Goal: Transaction & Acquisition: Purchase product/service

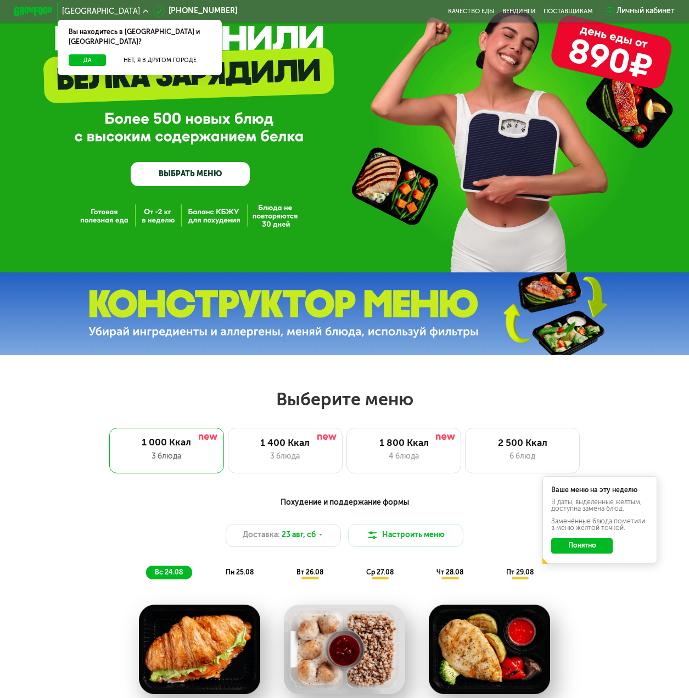
scroll to position [165, 0]
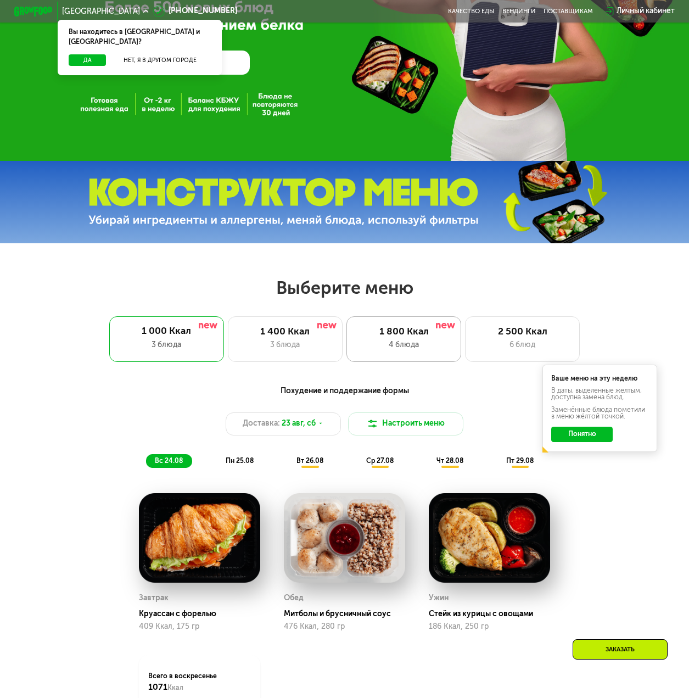
click at [422, 336] on div "1 800 Ккал" at bounding box center [404, 332] width 94 height 12
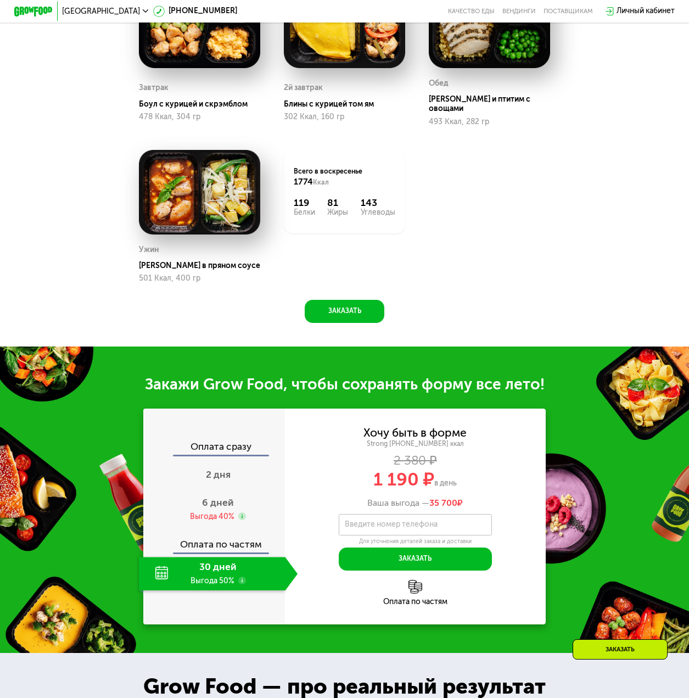
scroll to position [879, 0]
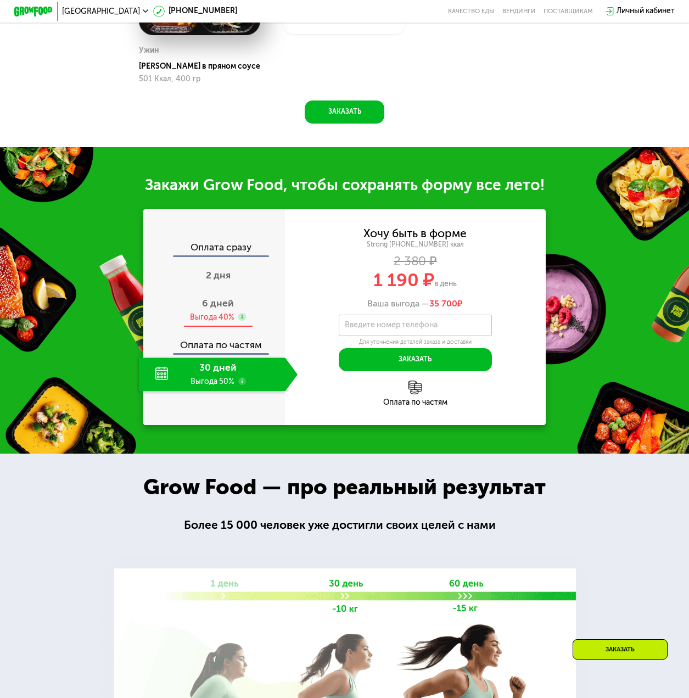
click at [240, 319] on use at bounding box center [242, 317] width 8 height 8
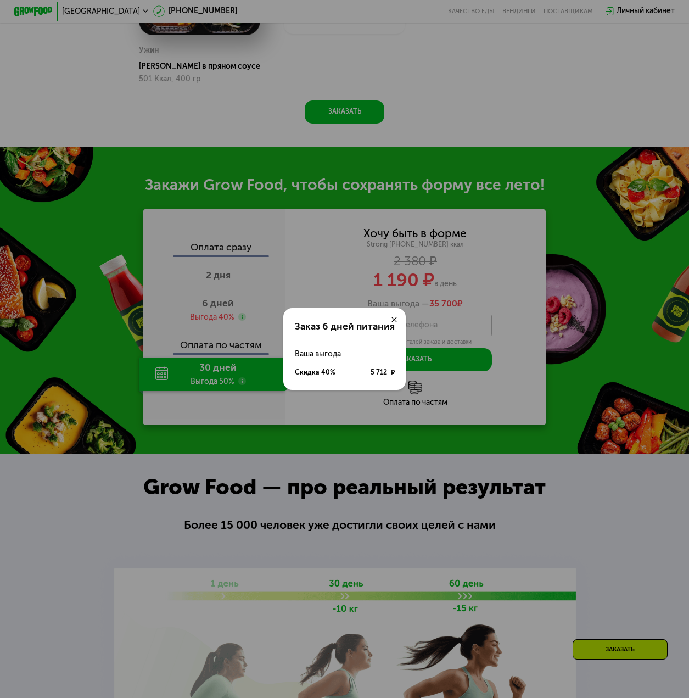
click at [395, 320] on use at bounding box center [394, 319] width 5 height 5
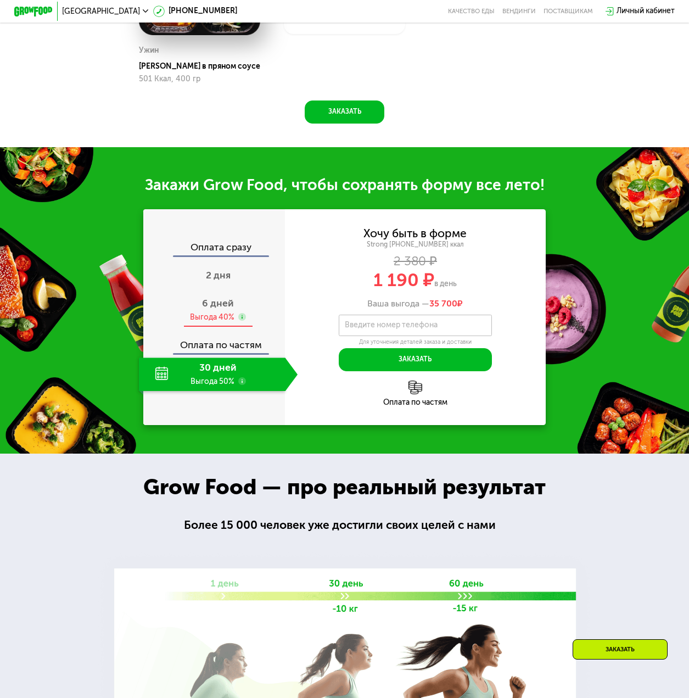
click at [252, 297] on div "6 дней Выгода 40%" at bounding box center [218, 311] width 159 height 34
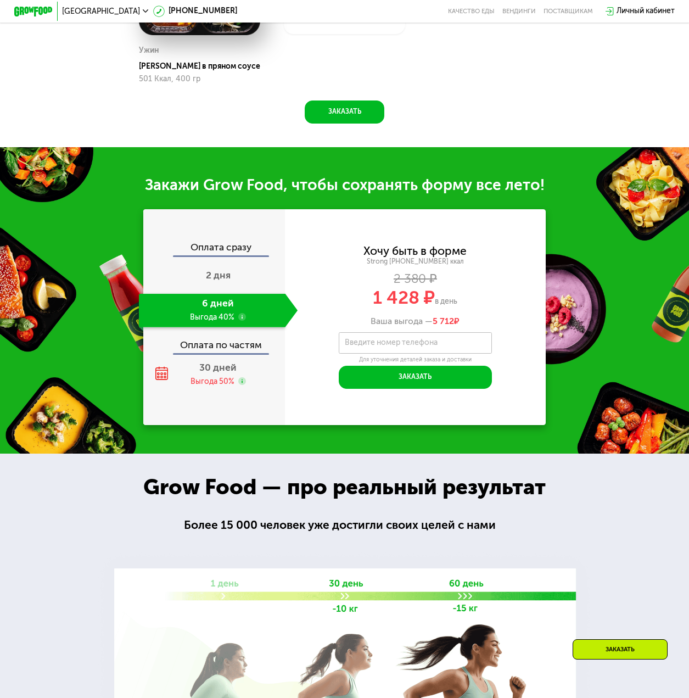
click at [254, 260] on div "Оплата сразу 2 дня 6 дней Выгода 40% Оплата по частям 30 дней Выгода 50%" at bounding box center [214, 317] width 142 height 148
click at [243, 287] on div "2 дня" at bounding box center [218, 277] width 159 height 34
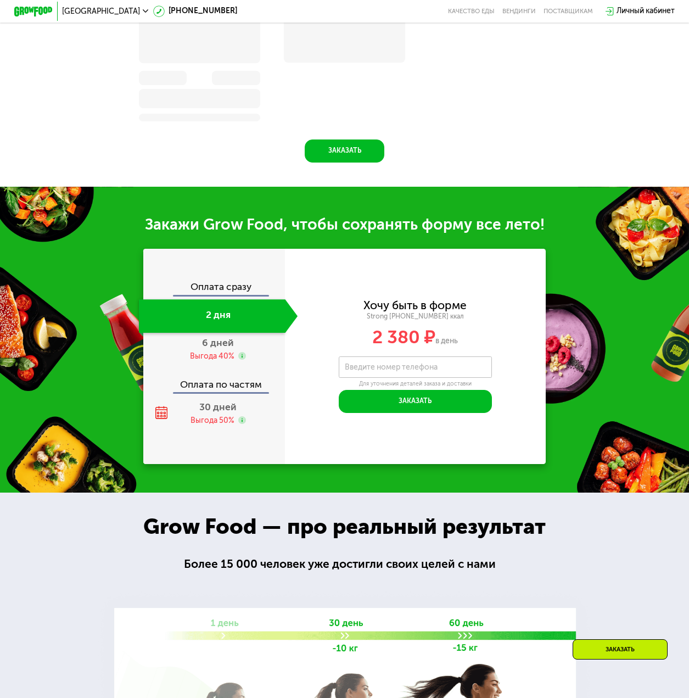
scroll to position [928, 0]
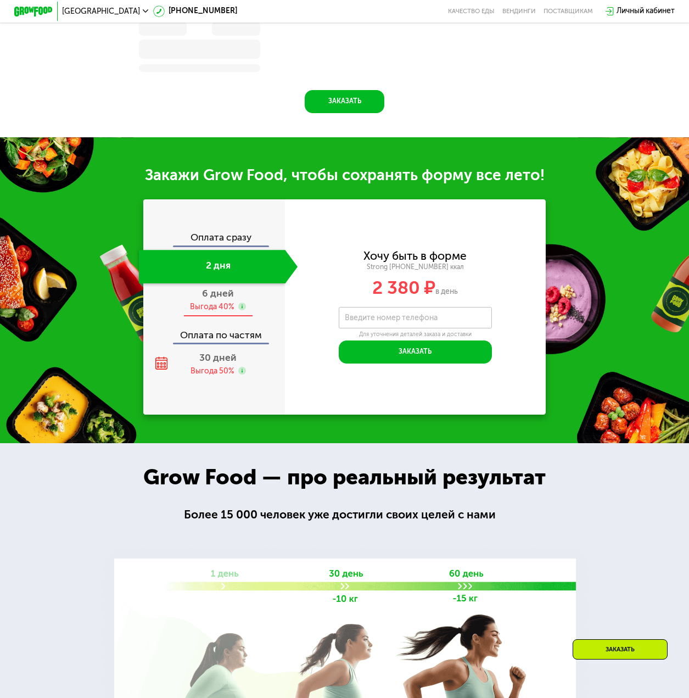
click at [254, 309] on div "6 дней Выгода 40%" at bounding box center [218, 300] width 159 height 34
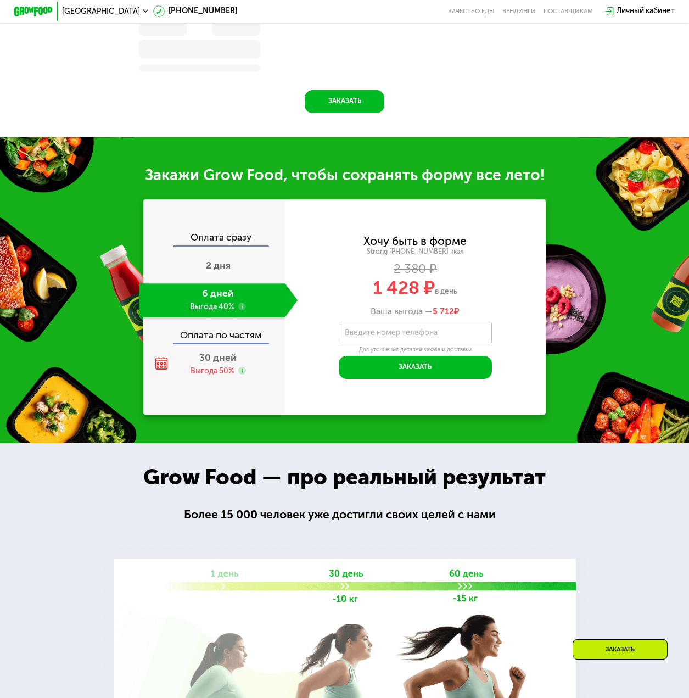
scroll to position [879, 0]
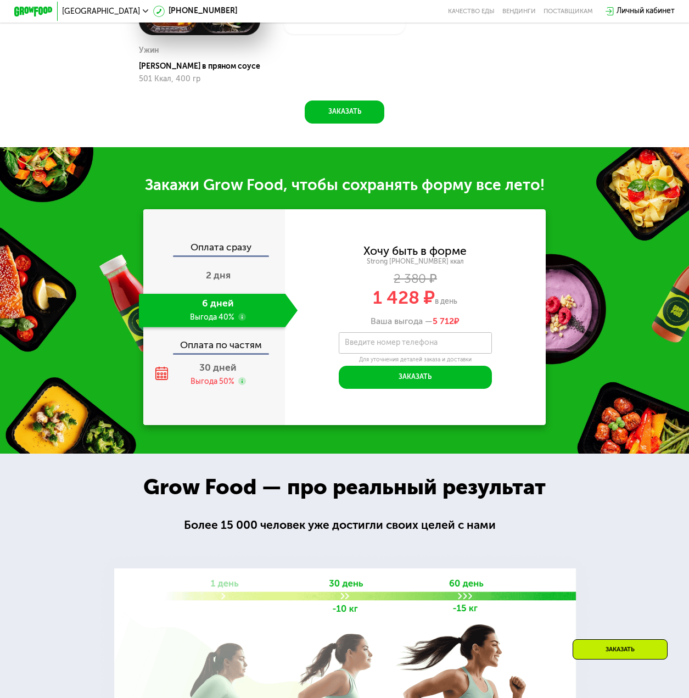
click at [258, 353] on div "Оплата по частям" at bounding box center [214, 342] width 141 height 22
click at [227, 378] on div "30 дней Выгода 50%" at bounding box center [218, 375] width 159 height 34
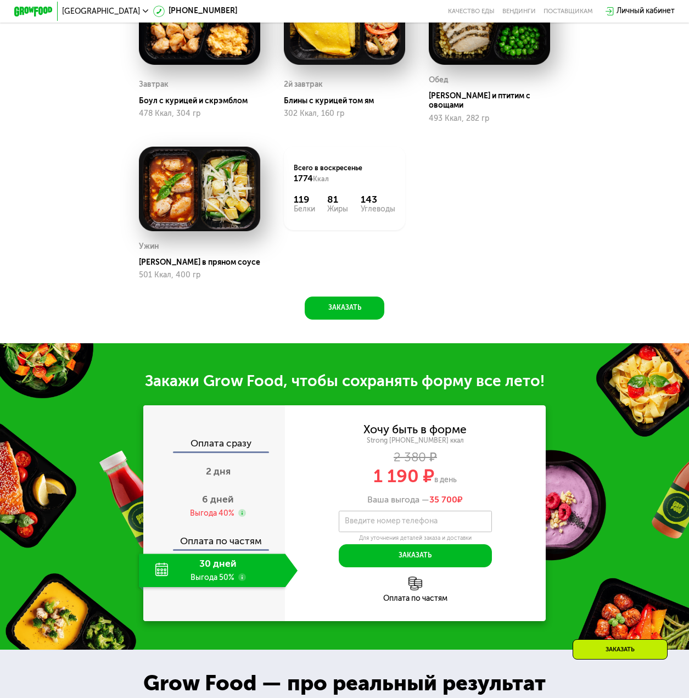
scroll to position [659, 0]
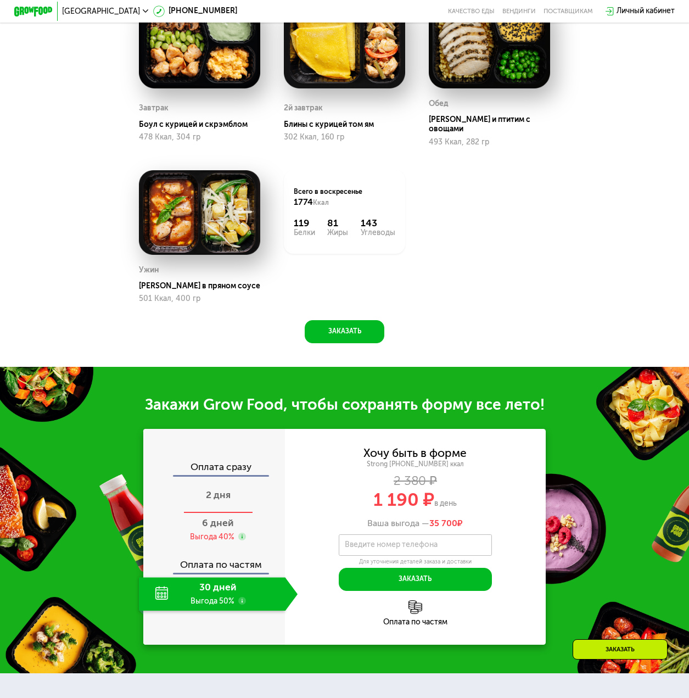
click at [206, 500] on span "2 дня" at bounding box center [218, 495] width 25 height 12
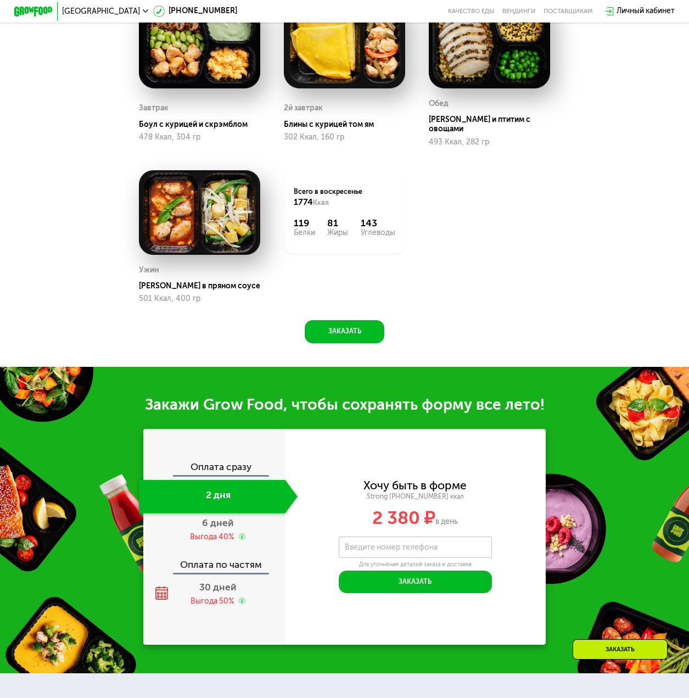
click at [244, 552] on div "Оплата сразу 2 дня 6 дней Выгода 40% Оплата по частям 30 дней Выгода 50%" at bounding box center [214, 537] width 142 height 148
click at [236, 538] on div "Выгода 40%" at bounding box center [218, 537] width 56 height 10
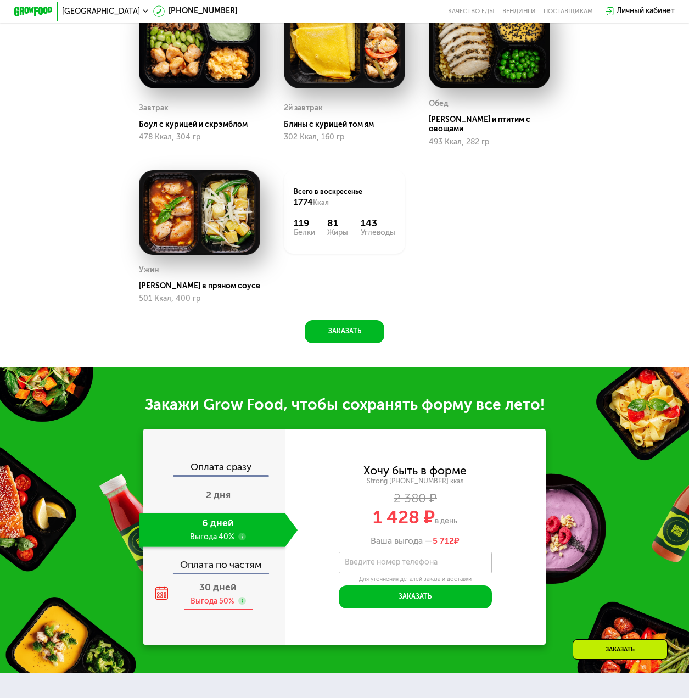
click at [219, 592] on span "30 дней" at bounding box center [217, 588] width 37 height 12
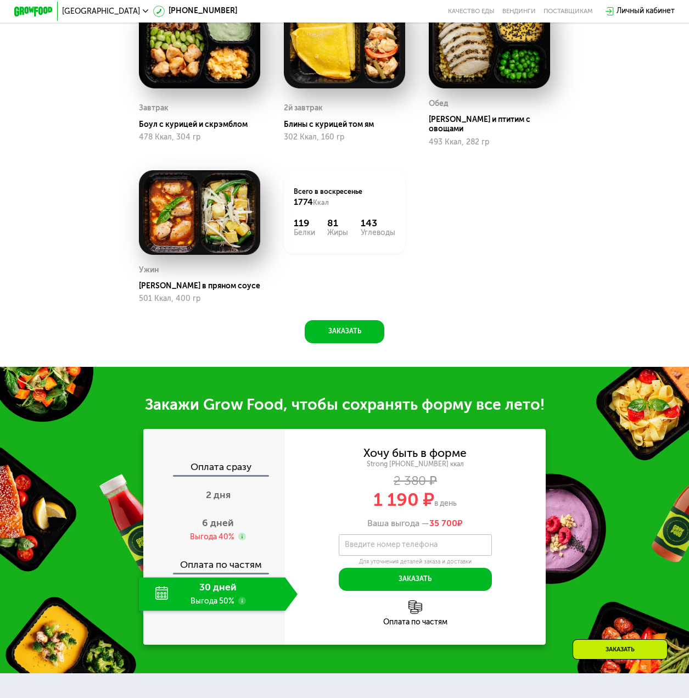
click at [242, 604] on use at bounding box center [242, 601] width 8 height 8
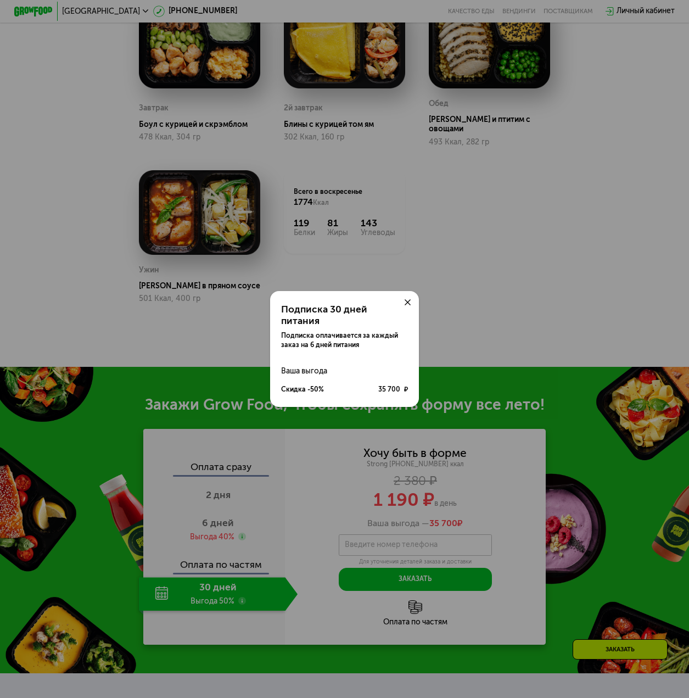
click at [406, 305] on icon at bounding box center [407, 301] width 5 height 5
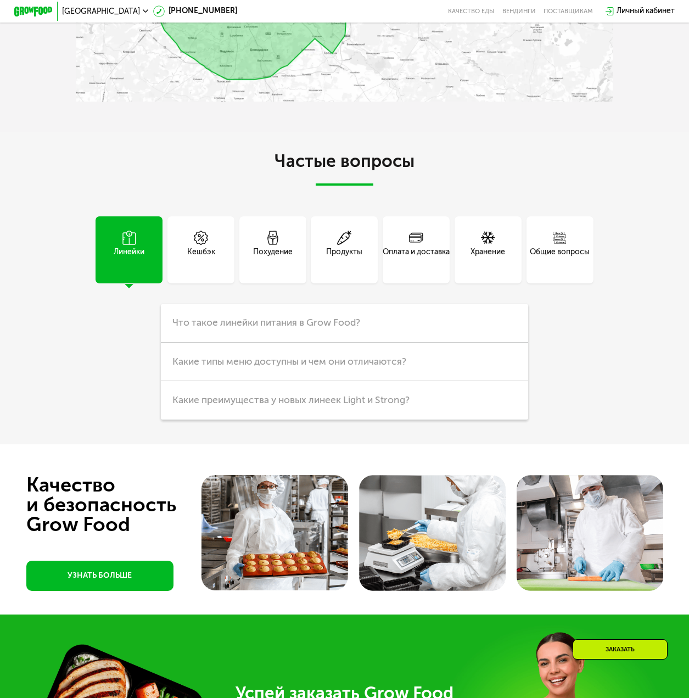
scroll to position [2252, 0]
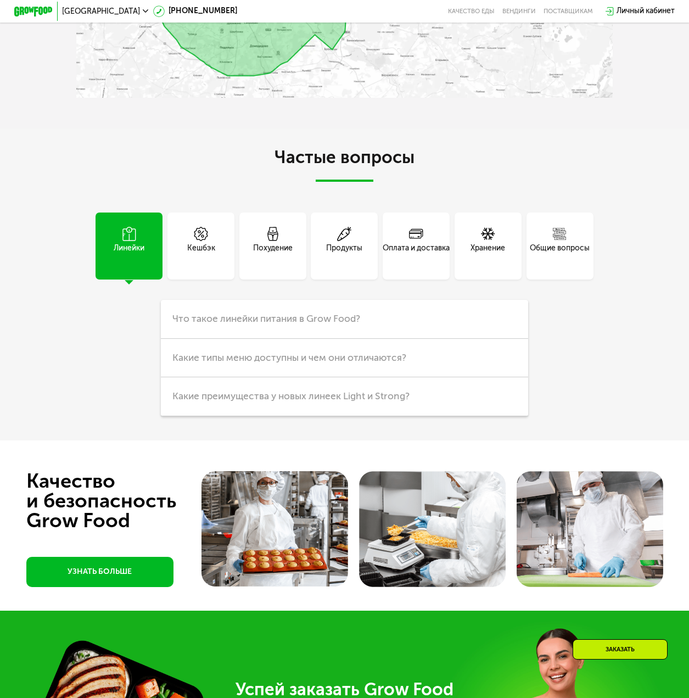
click at [213, 265] on div "Кешбэк" at bounding box center [201, 254] width 28 height 23
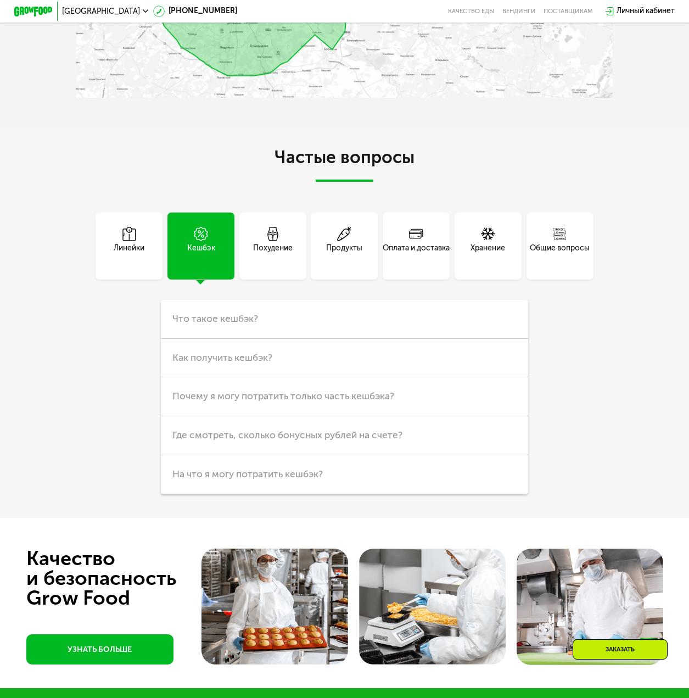
click at [265, 261] on div "Похудение" at bounding box center [273, 254] width 40 height 23
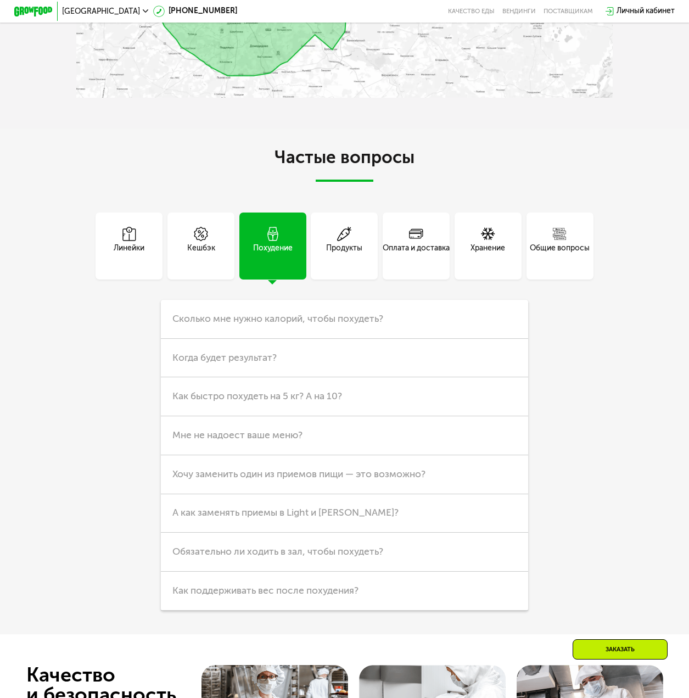
click at [362, 264] on div "Продукты" at bounding box center [344, 254] width 36 height 23
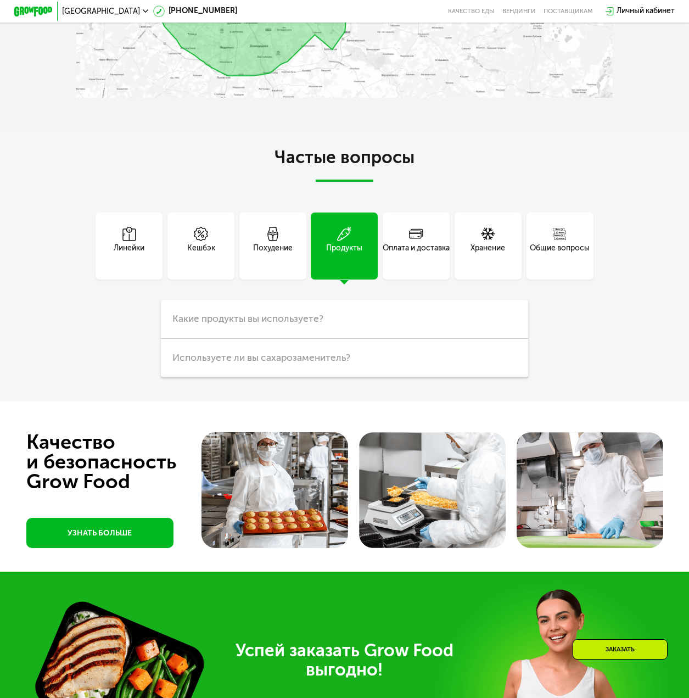
click at [447, 260] on div "Оплата и доставка" at bounding box center [416, 254] width 67 height 23
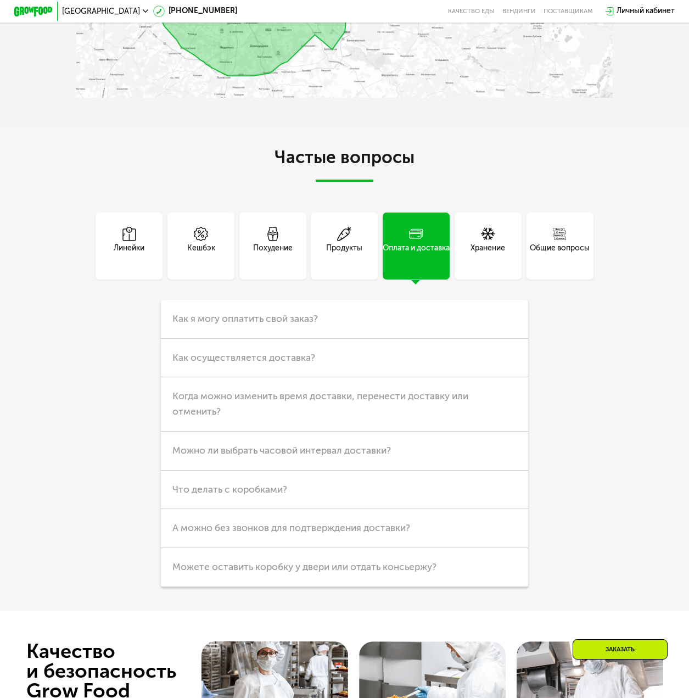
click at [497, 254] on div "Хранение" at bounding box center [488, 254] width 35 height 23
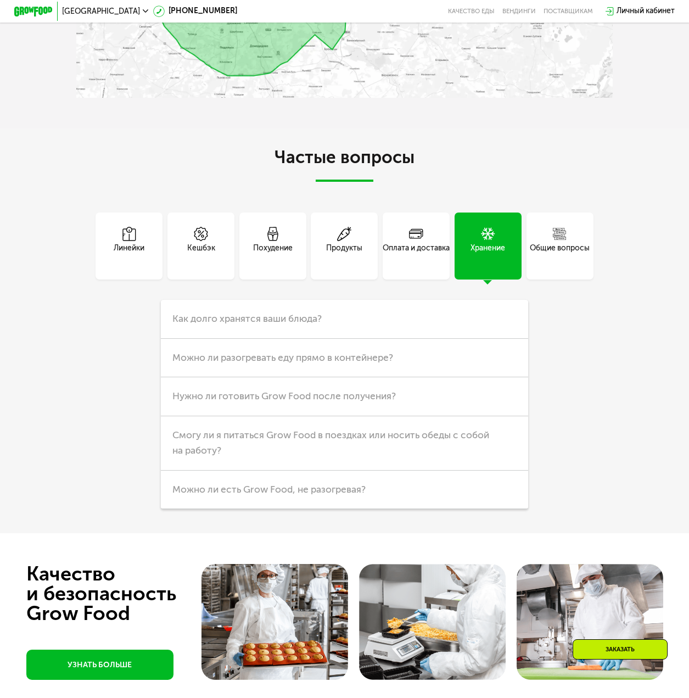
click at [589, 261] on div "Общие вопросы" at bounding box center [560, 254] width 60 height 23
